Goal: Transaction & Acquisition: Purchase product/service

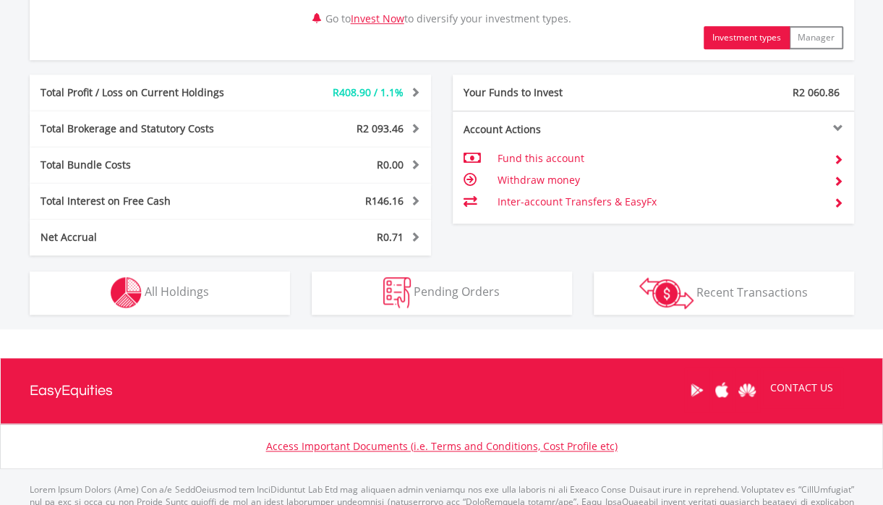
scroll to position [795, 0]
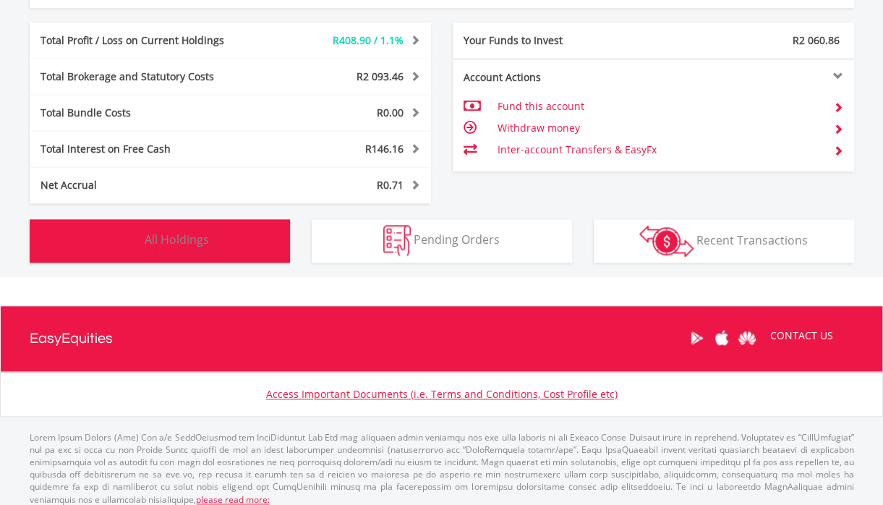
click at [210, 234] on button "Holdings All Holdings" at bounding box center [160, 240] width 260 height 43
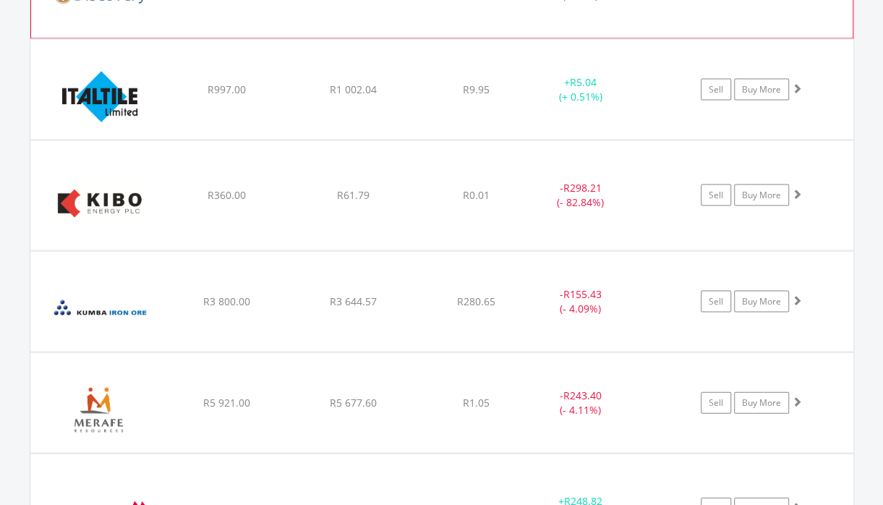
scroll to position [1606, 0]
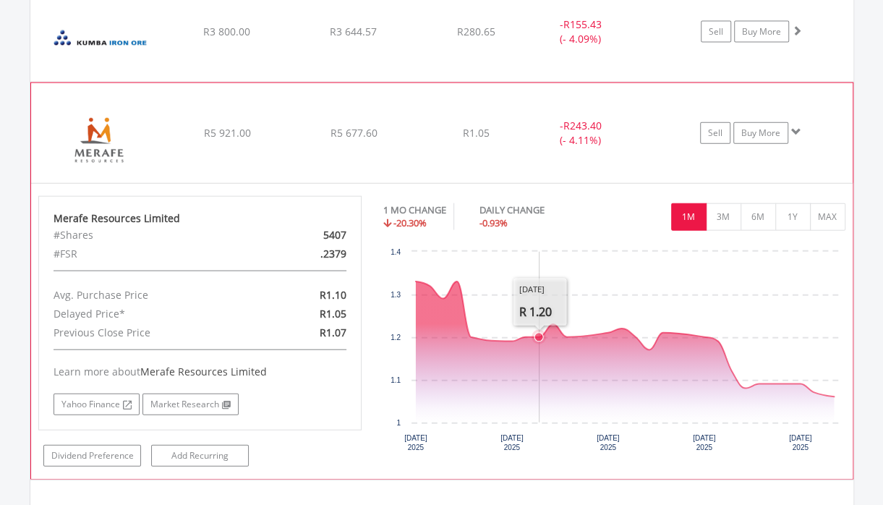
scroll to position [1751, 0]
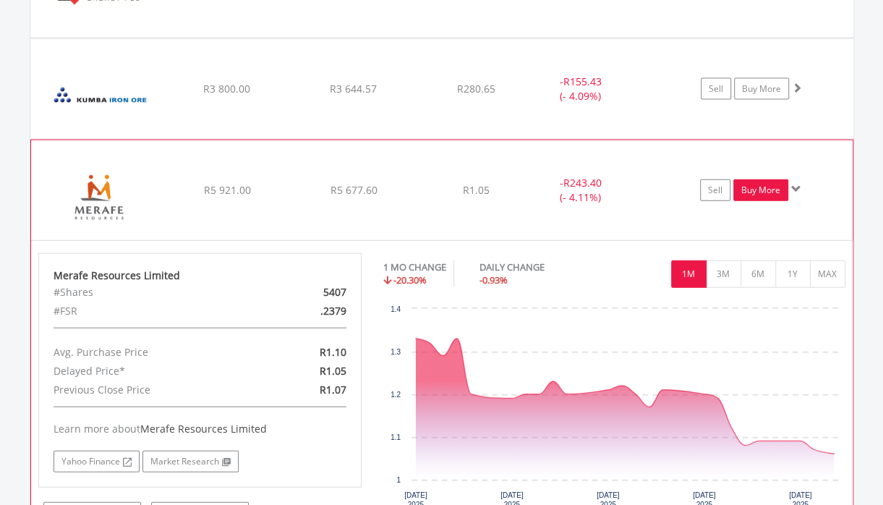
click at [756, 182] on link "Buy More" at bounding box center [760, 190] width 55 height 22
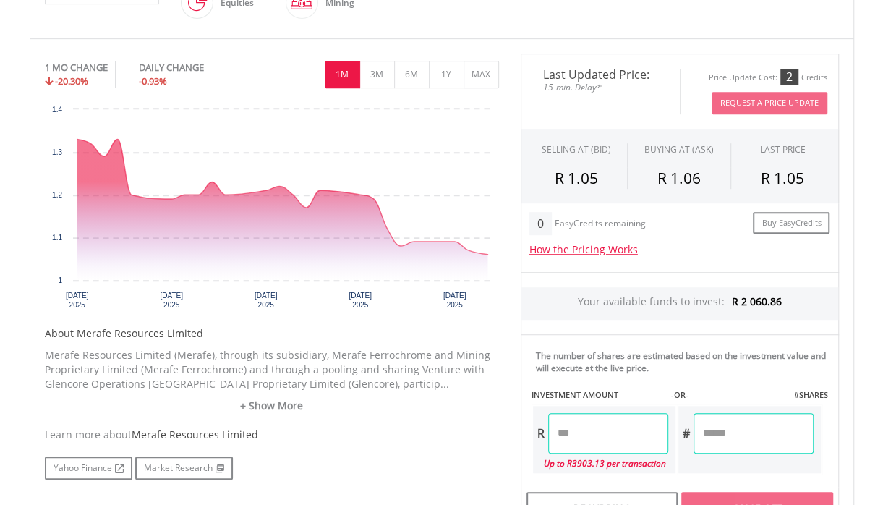
scroll to position [434, 0]
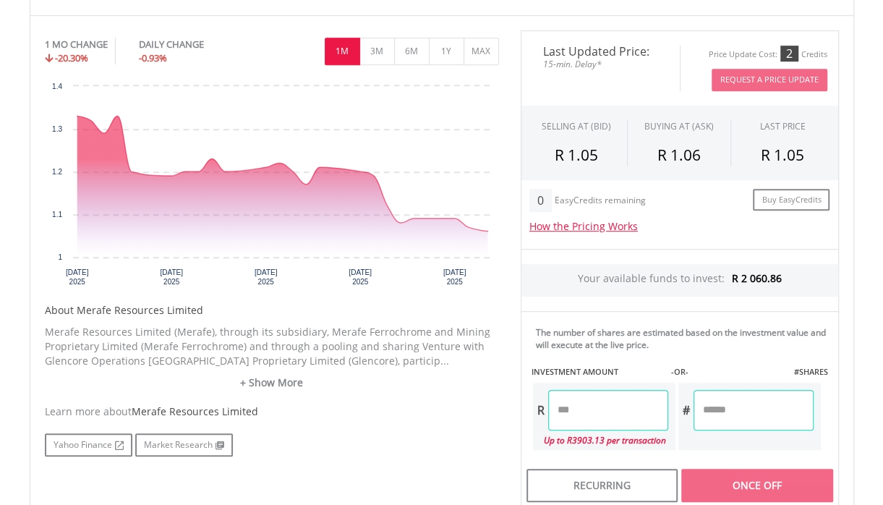
click at [615, 410] on input "number" at bounding box center [608, 410] width 120 height 40
type input "*******"
type input "********"
click at [591, 362] on div "Last Updated Price: 15-min. Delay* Price Update Cost: 2 Credits Request A Price…" at bounding box center [680, 268] width 340 height 477
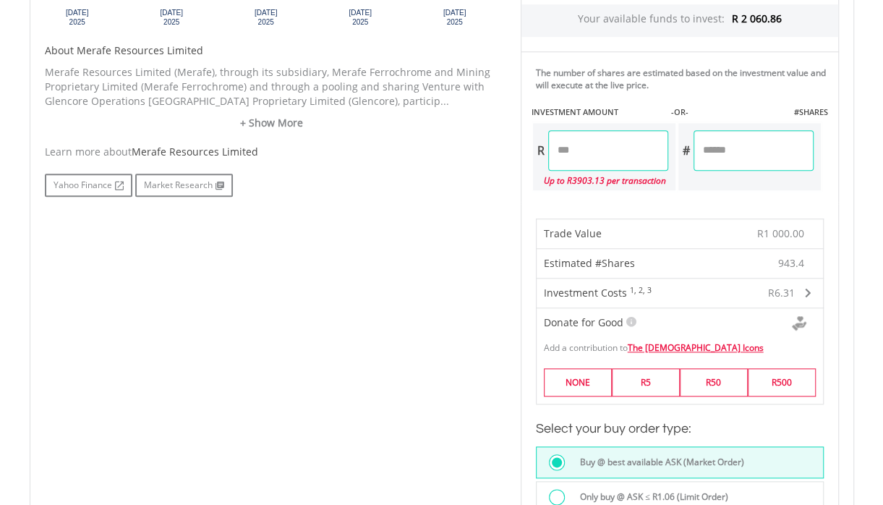
scroll to position [723, 0]
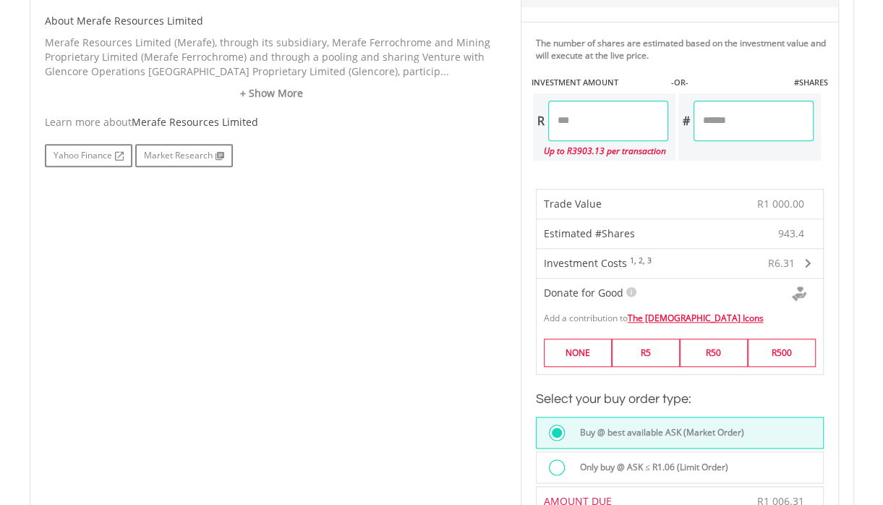
click at [559, 466] on div at bounding box center [557, 467] width 16 height 16
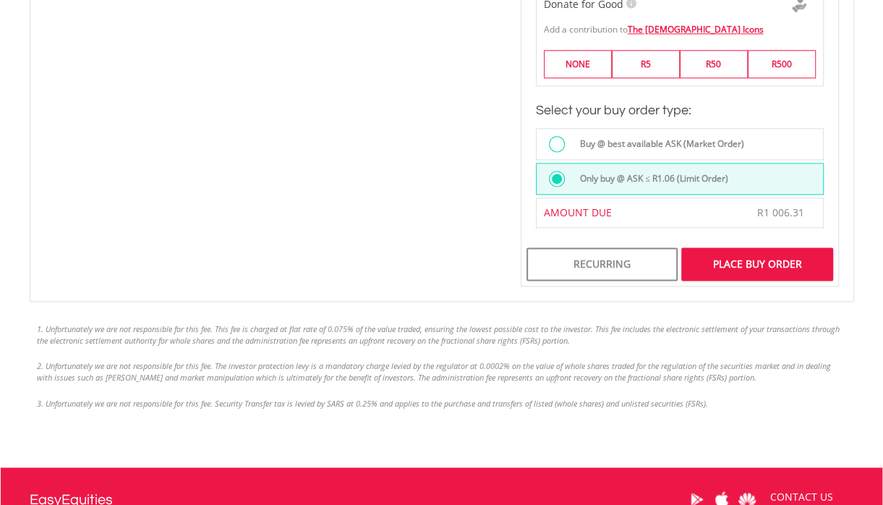
scroll to position [1012, 0]
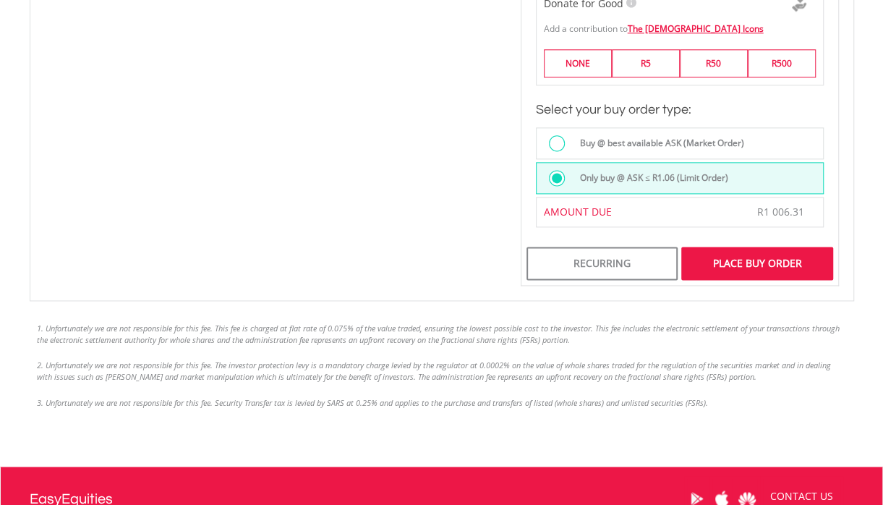
click at [743, 260] on div "Place Buy Order" at bounding box center [756, 263] width 151 height 33
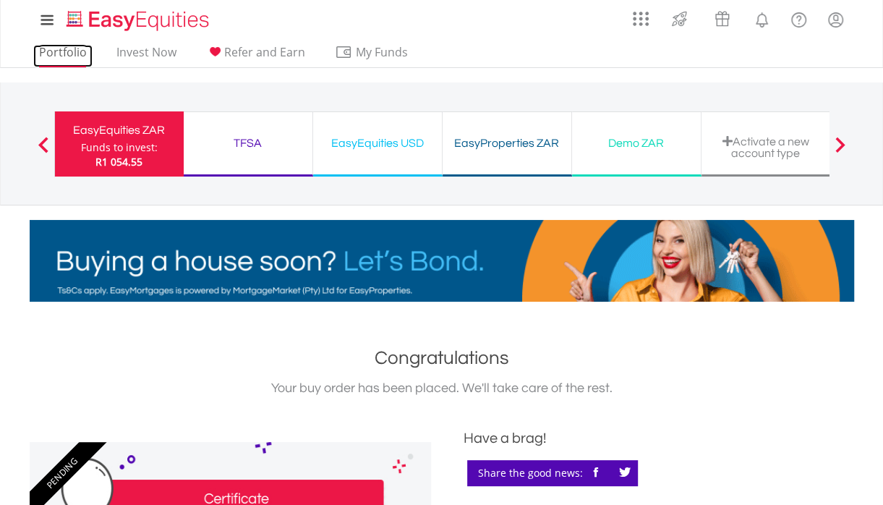
click at [55, 52] on link "Portfolio" at bounding box center [62, 56] width 59 height 22
